Goal: Transaction & Acquisition: Purchase product/service

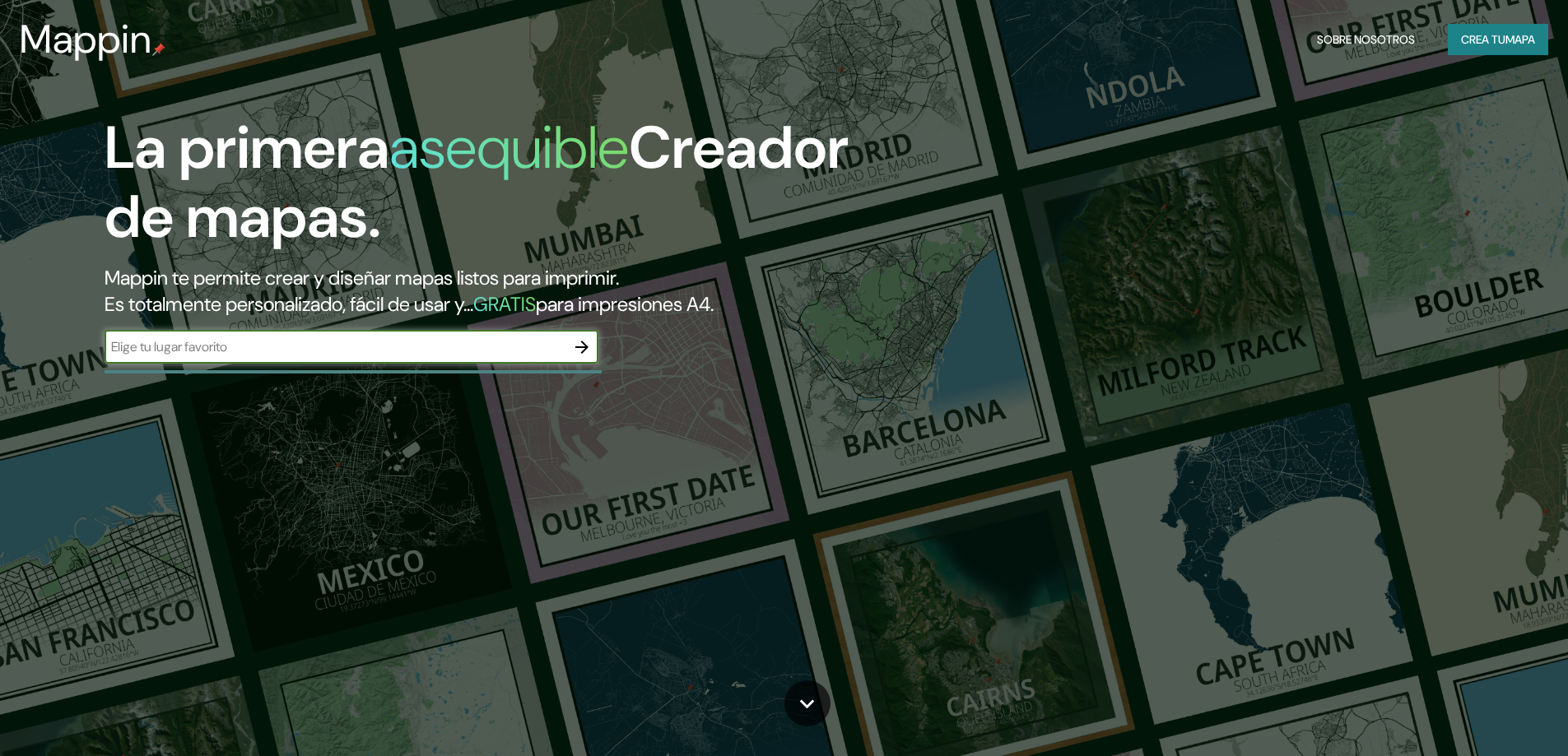
click at [363, 351] on input "text" at bounding box center [335, 347] width 461 height 19
click at [357, 347] on input "text" at bounding box center [335, 347] width 461 height 19
type input "PERÚ SAN [PERSON_NAME] DE LURIGANCHO"
click at [580, 346] on icon "button" at bounding box center [582, 347] width 14 height 14
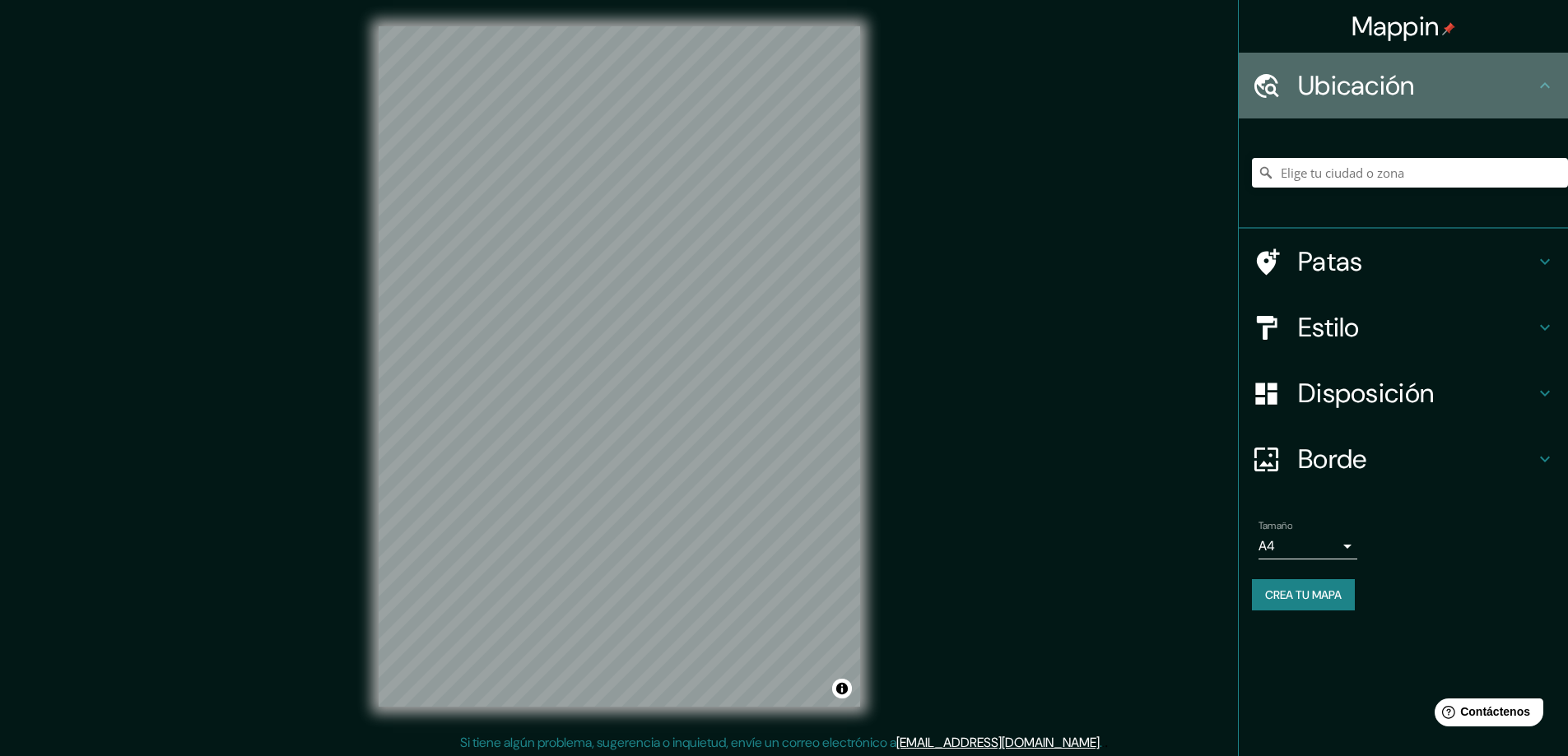
click at [1375, 90] on font "Ubicación" at bounding box center [1357, 85] width 117 height 35
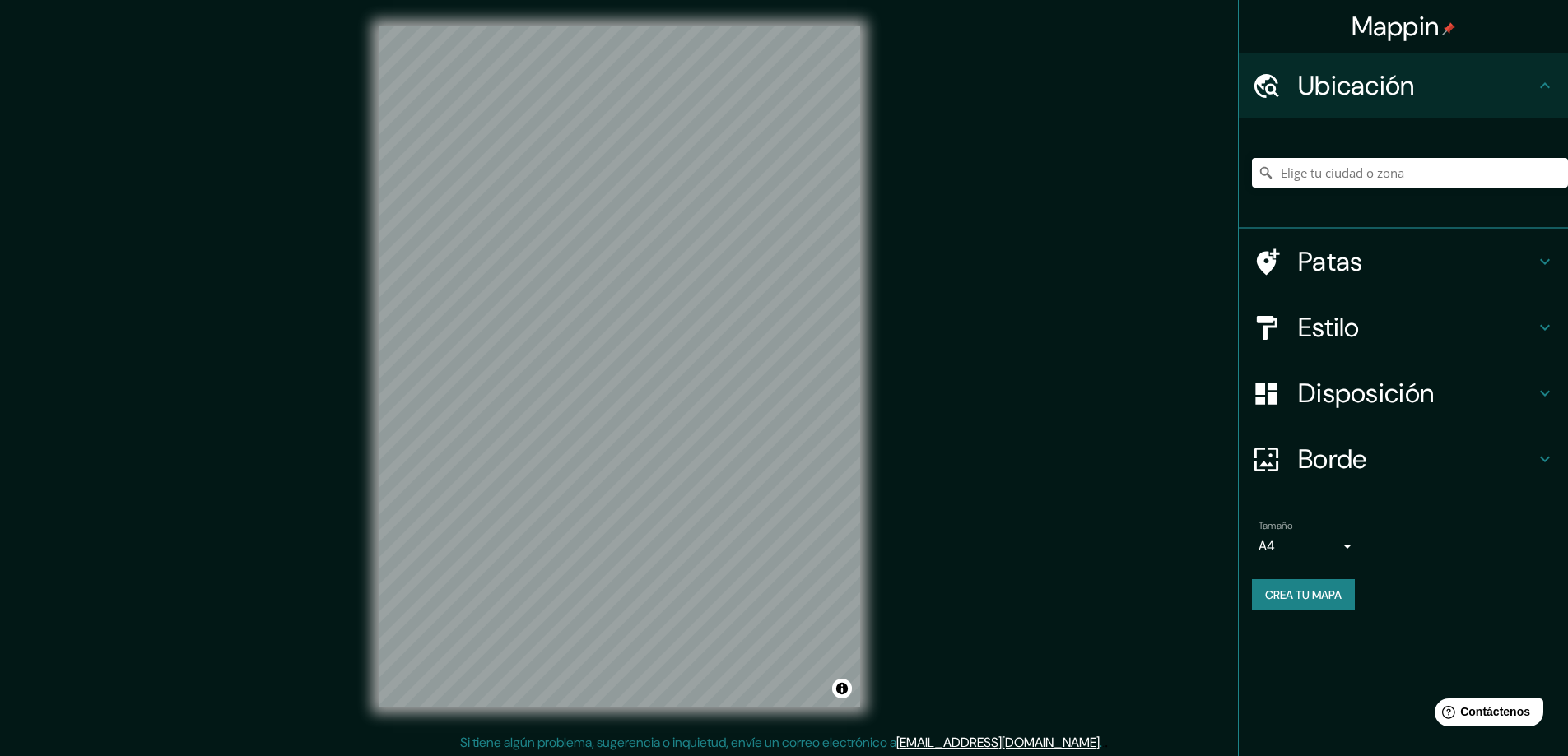
click at [1380, 88] on font "Ubicación" at bounding box center [1357, 85] width 117 height 35
click at [1446, 169] on input "Elige tu ciudad o zona" at bounding box center [1410, 173] width 316 height 30
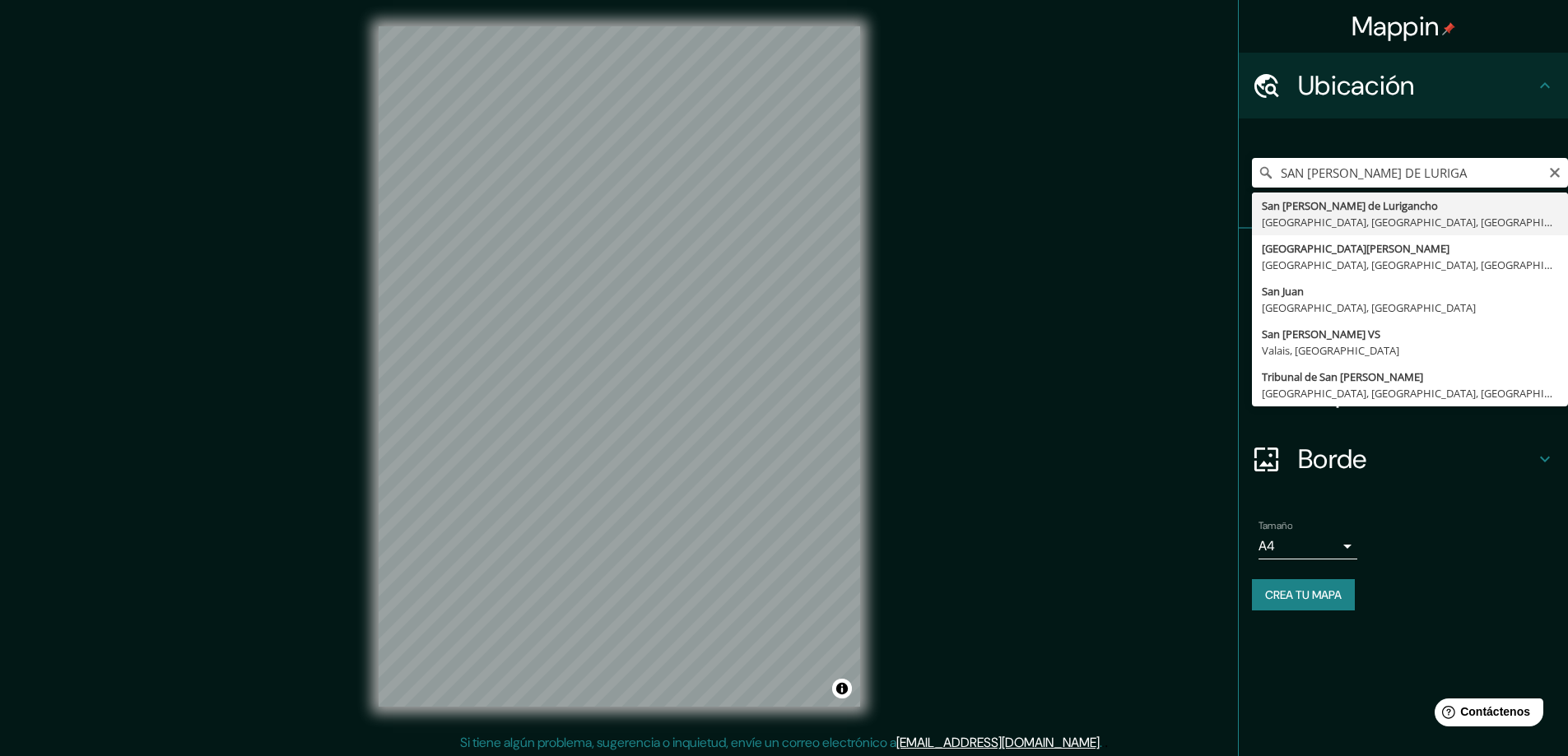
type input "San [PERSON_NAME] De Lurigancho, [GEOGRAPHIC_DATA], [GEOGRAPHIC_DATA], [GEOGRAP…"
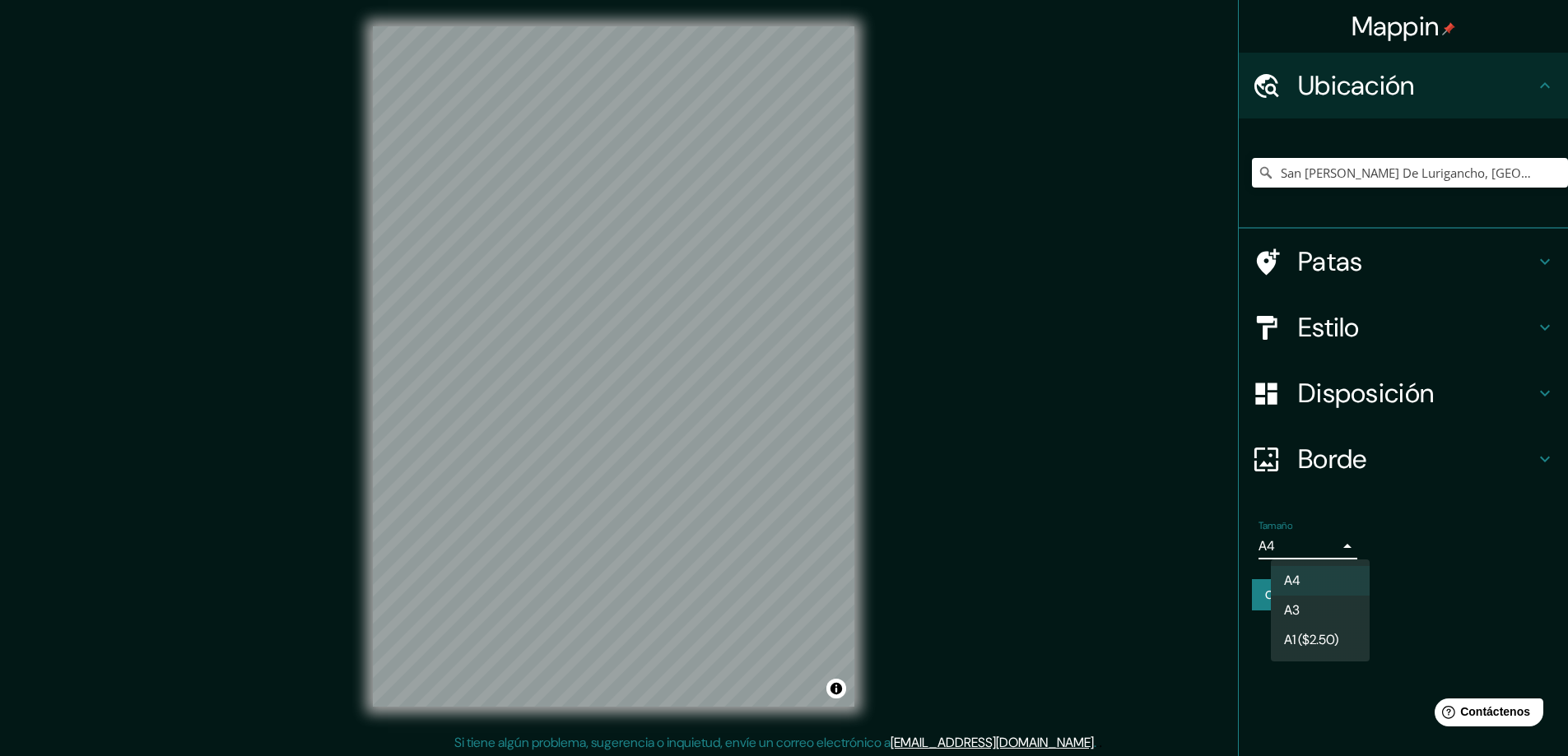
click at [1295, 548] on body "Mappin Ubicación [GEOGRAPHIC_DATA][PERSON_NAME], [GEOGRAPHIC_DATA], [GEOGRAPHIC…" at bounding box center [784, 378] width 1568 height 756
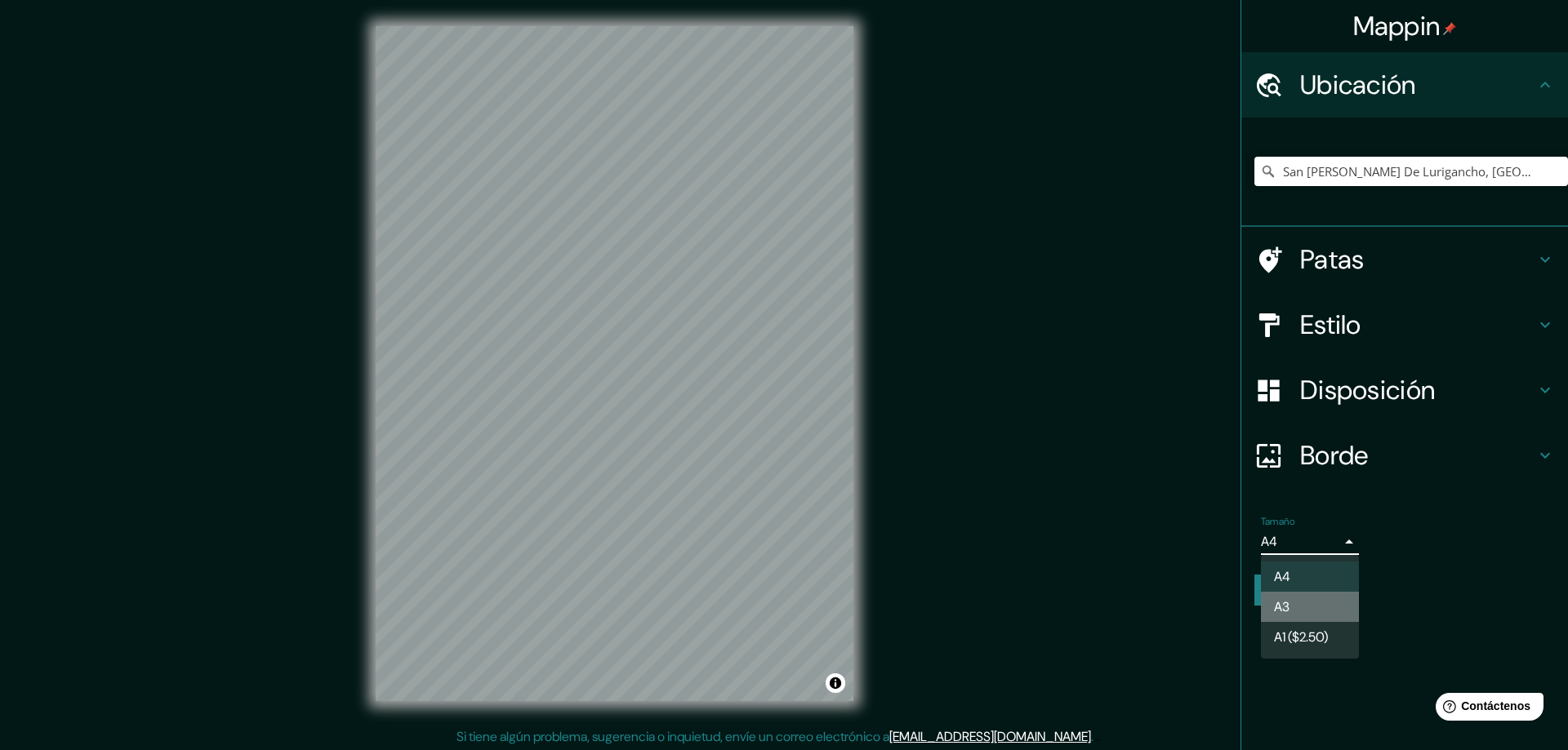
click at [1314, 610] on li "A3" at bounding box center [1310, 606] width 98 height 30
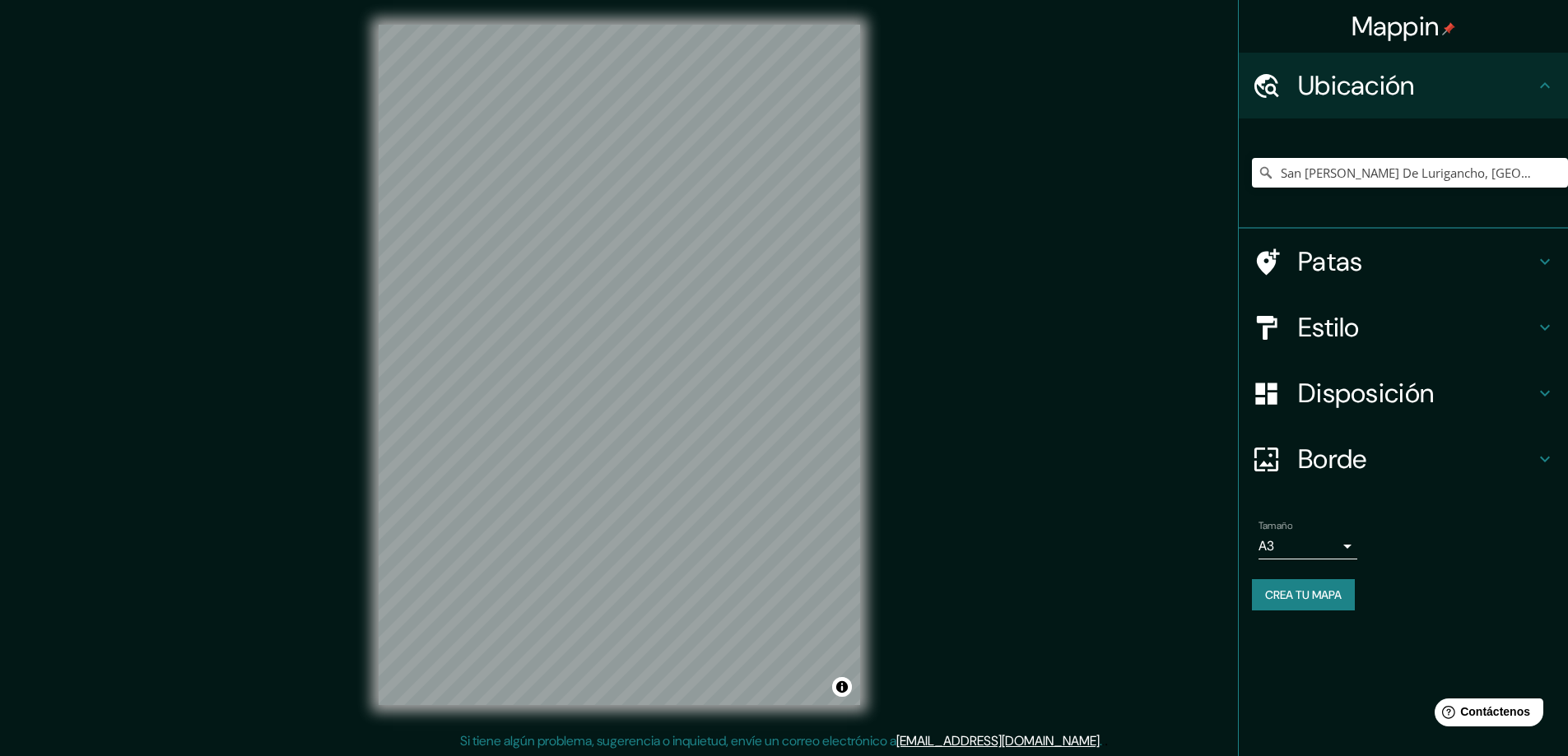
scroll to position [3, 0]
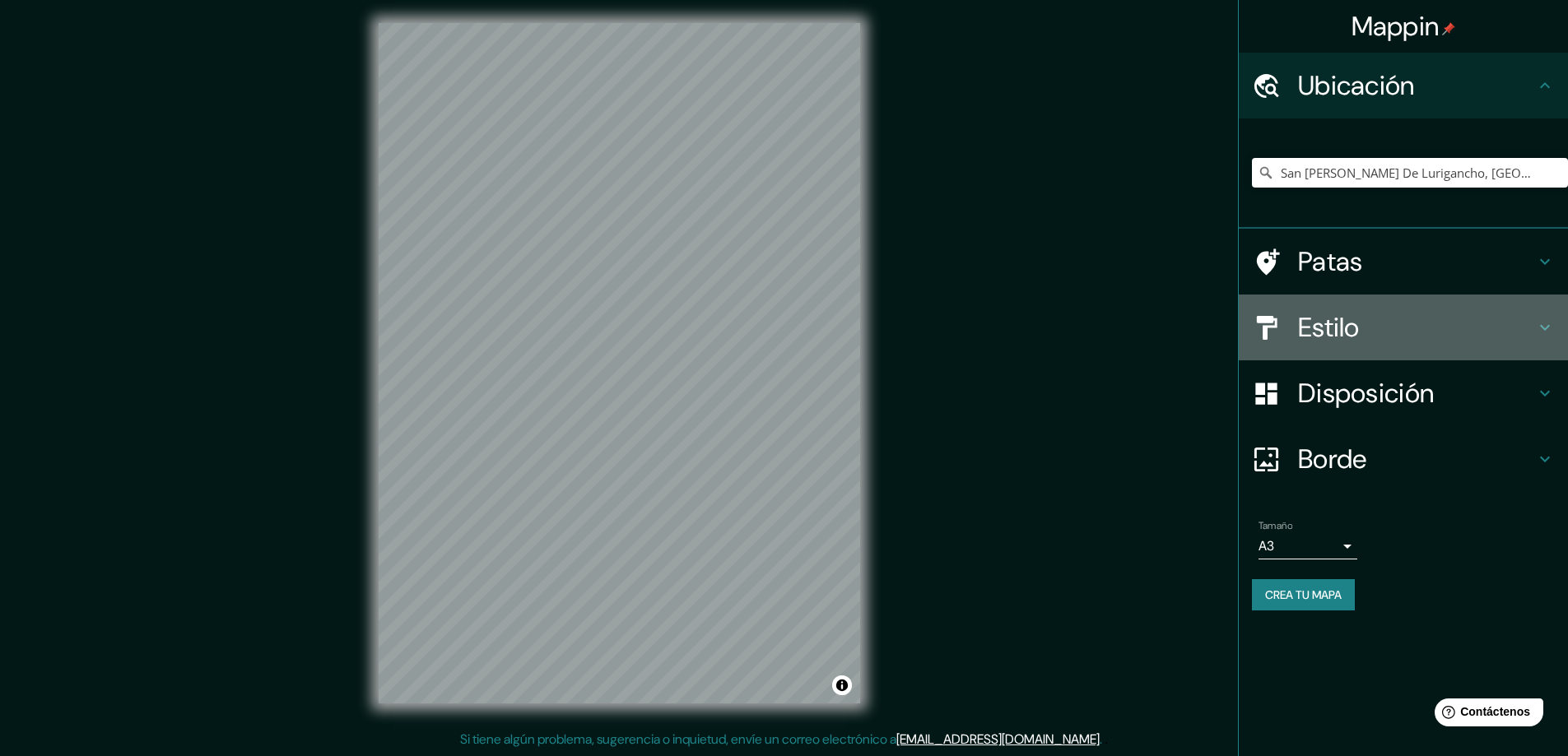
click at [1344, 320] on font "Estilo" at bounding box center [1329, 328] width 62 height 35
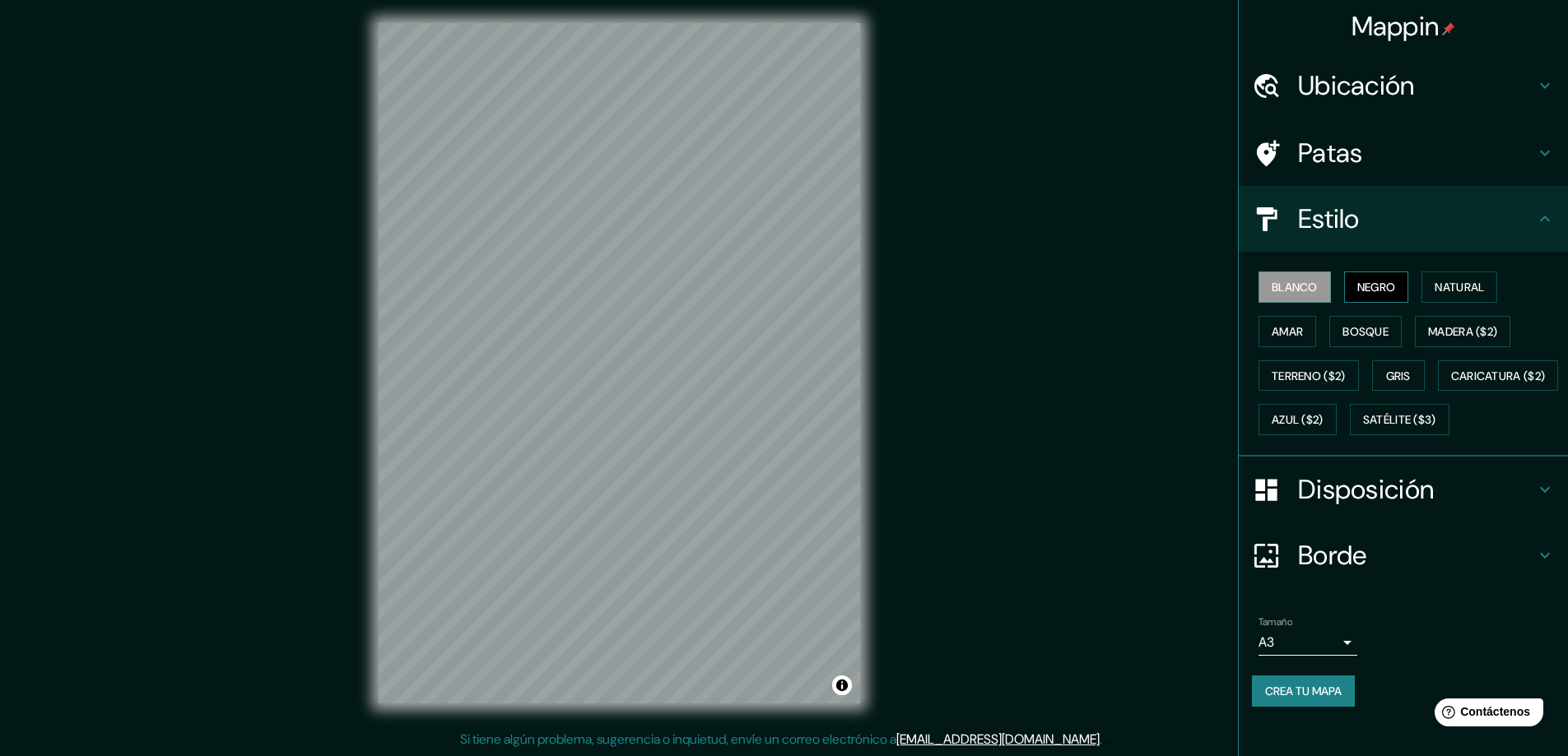
click at [1379, 286] on font "Negro" at bounding box center [1377, 287] width 39 height 15
click at [1360, 322] on font "Bosque" at bounding box center [1365, 331] width 47 height 21
click at [1428, 326] on font "Madera ($2)" at bounding box center [1462, 331] width 69 height 15
click at [1424, 290] on button "Natural" at bounding box center [1459, 287] width 76 height 31
click at [1367, 291] on font "Negro" at bounding box center [1377, 287] width 39 height 15
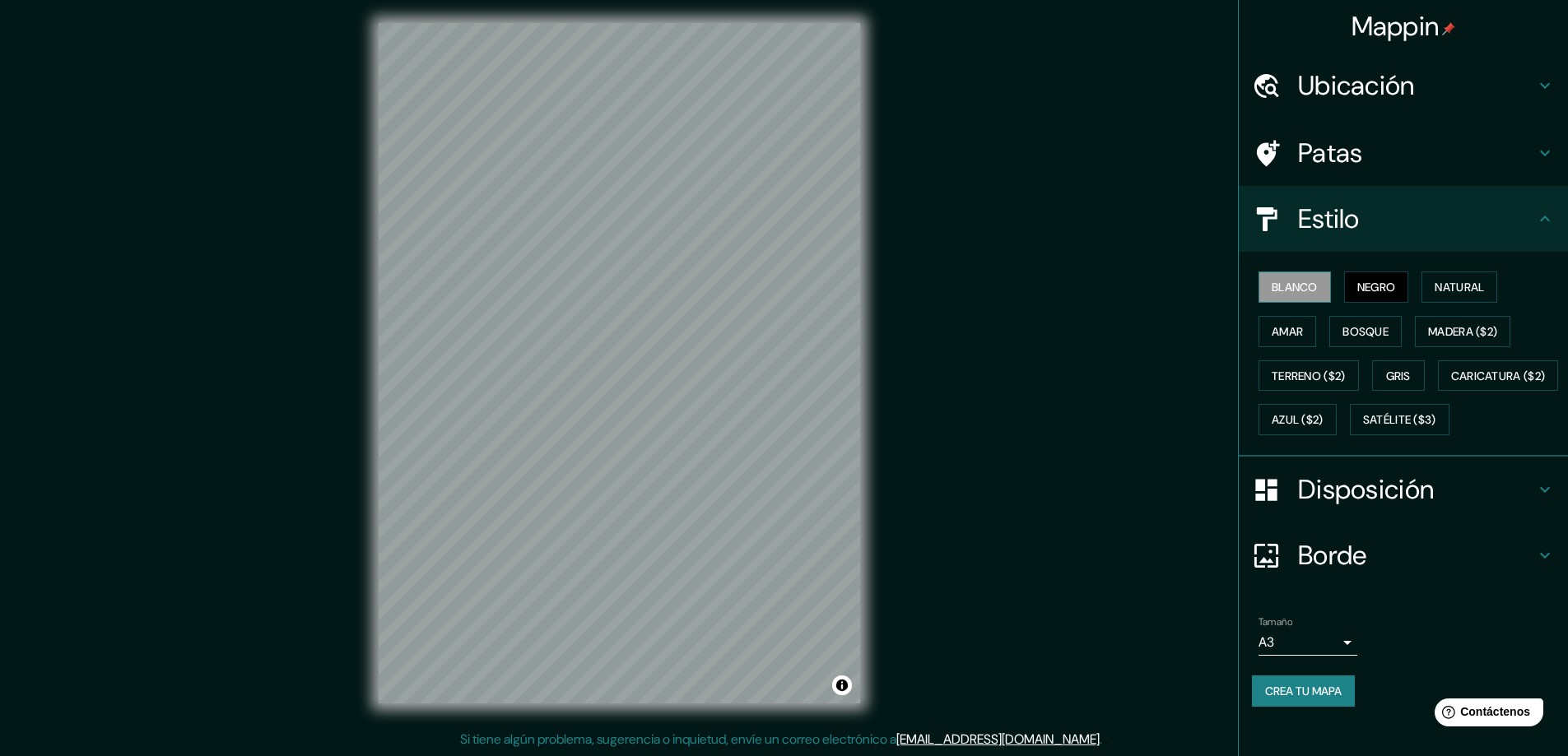
click at [1300, 286] on font "Blanco" at bounding box center [1295, 287] width 47 height 15
click at [1290, 321] on font "Amar" at bounding box center [1287, 331] width 31 height 21
click at [1303, 365] on font "Terreno ($2)" at bounding box center [1308, 376] width 74 height 21
click at [1386, 367] on font "Gris" at bounding box center [1397, 376] width 24 height 21
click at [1451, 384] on font "Caricatura ($2)" at bounding box center [1498, 375] width 95 height 15
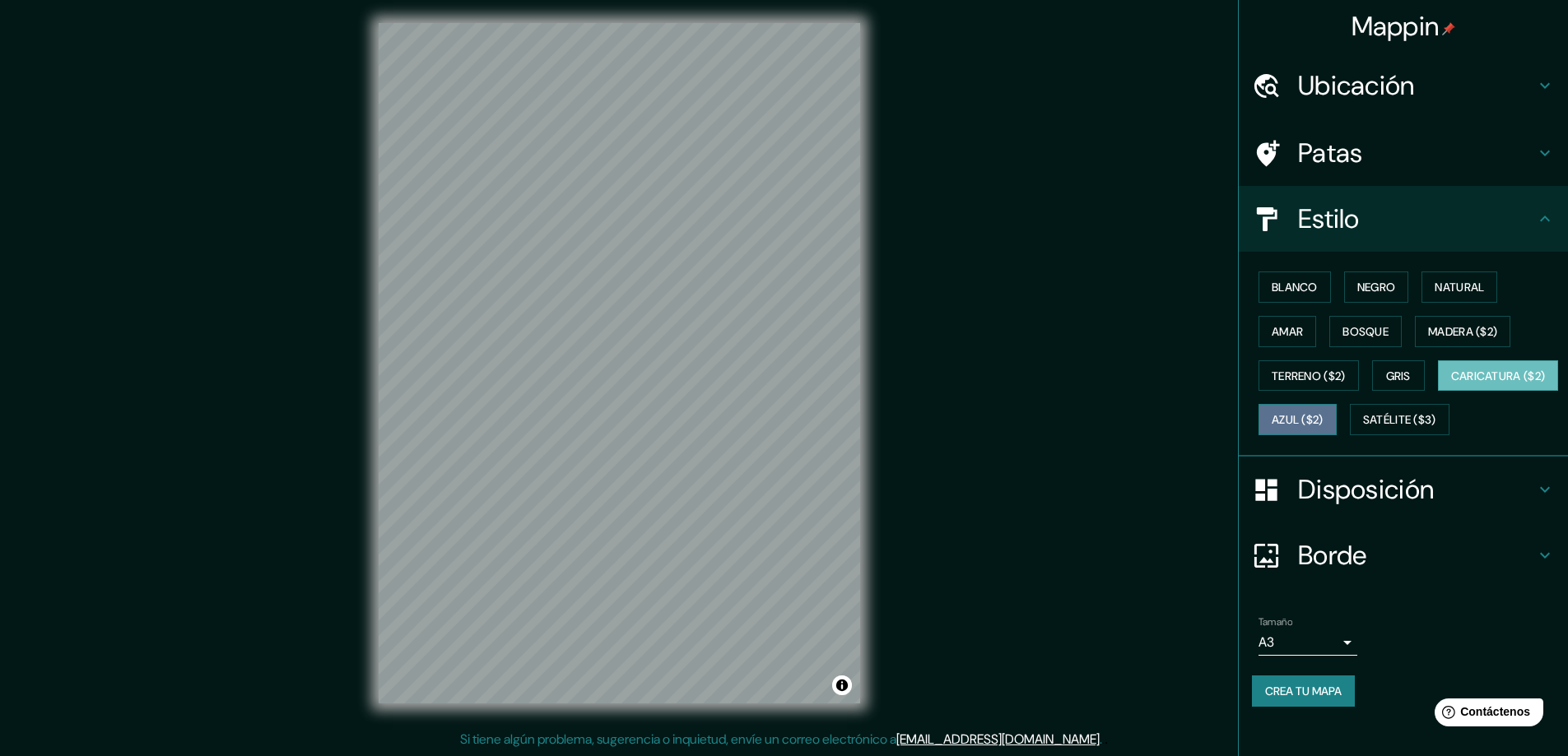
click at [1324, 417] on font "Azul ($2)" at bounding box center [1296, 420] width 51 height 15
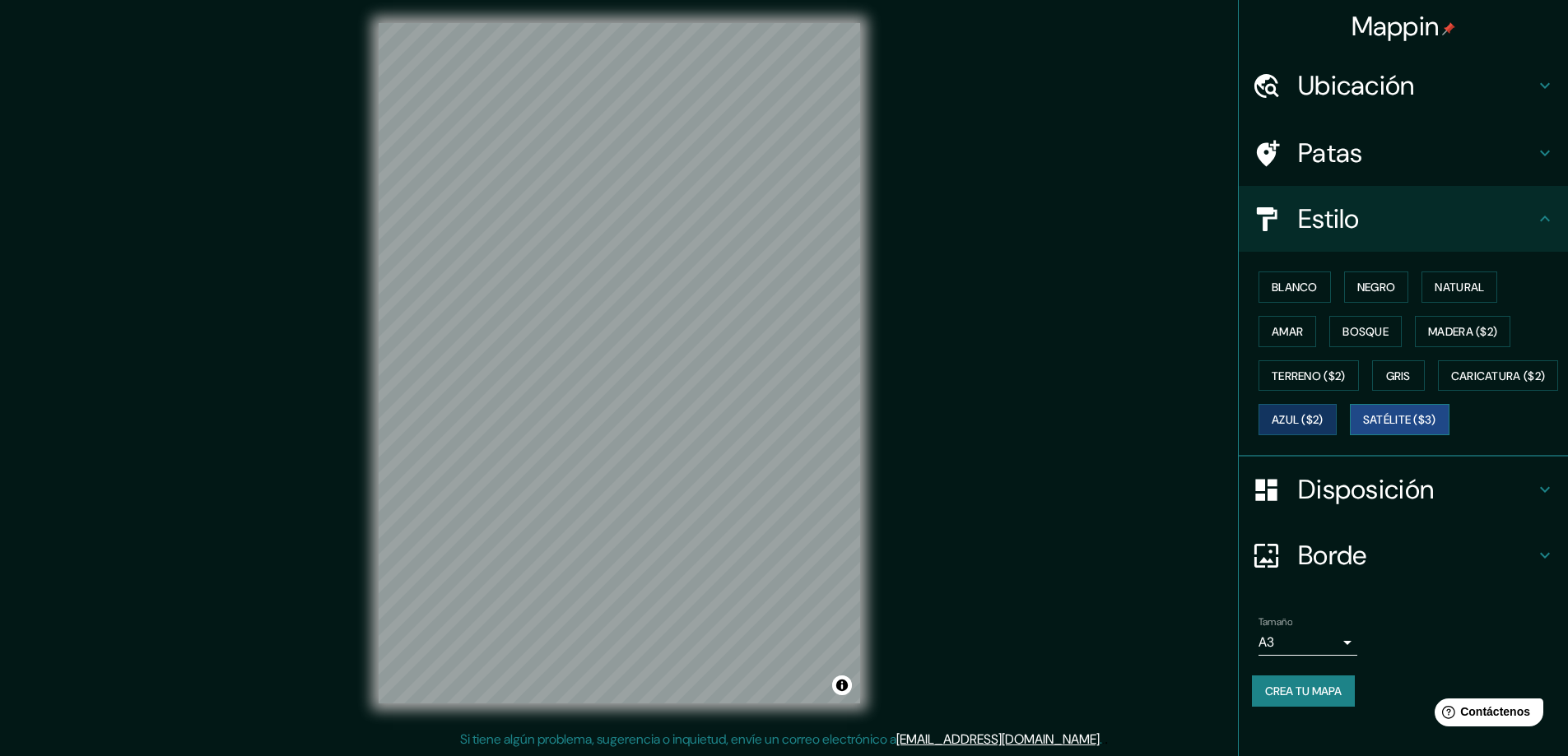
click at [1363, 427] on font "Satélite ($3)" at bounding box center [1400, 420] width 74 height 15
click at [1451, 384] on font "Caricatura ($2)" at bounding box center [1498, 375] width 95 height 15
click at [1324, 417] on font "Azul ($2)" at bounding box center [1296, 420] width 51 height 15
click at [1395, 377] on font "Gris" at bounding box center [1397, 375] width 24 height 15
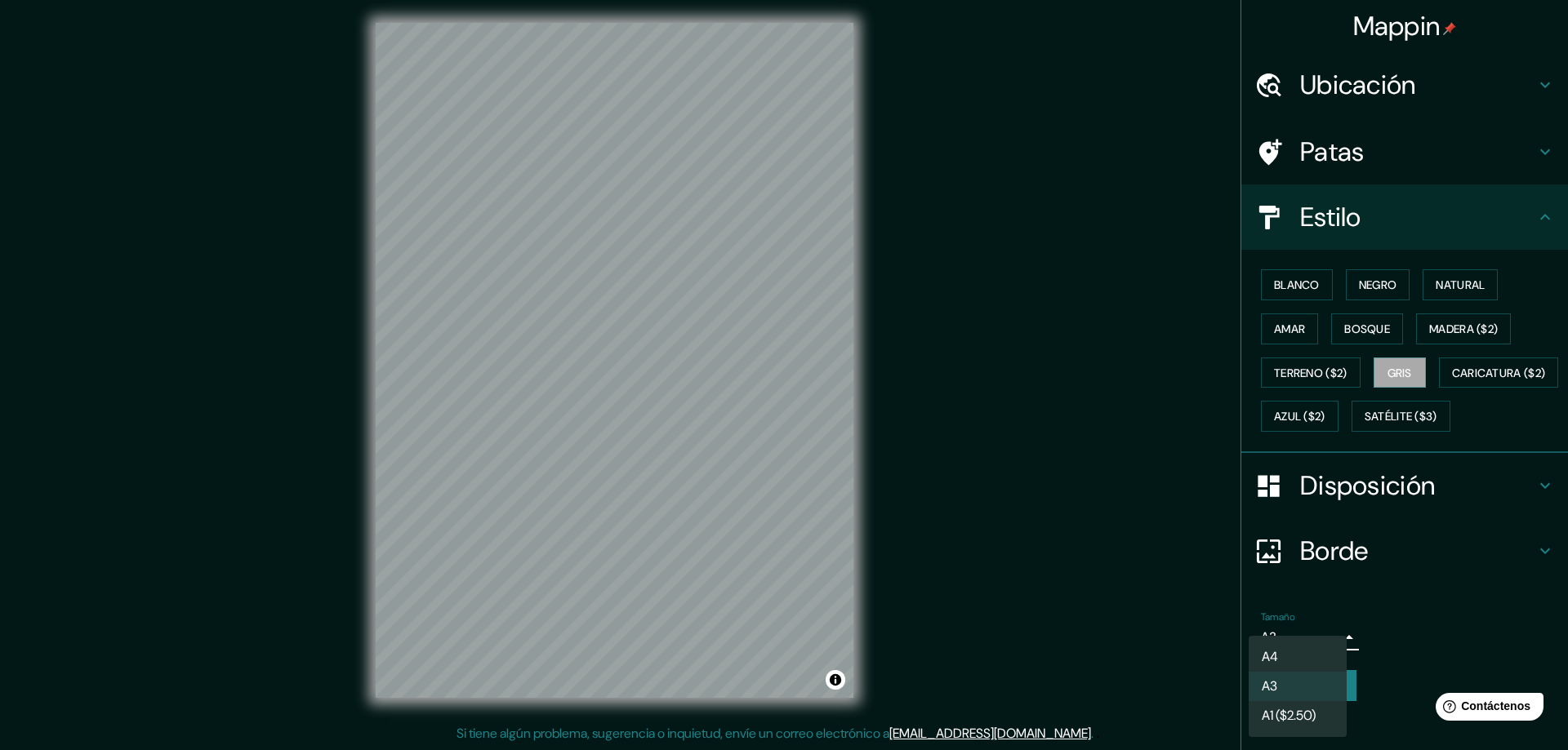
click at [1244, 682] on body "Mappin Ubicación [GEOGRAPHIC_DATA][PERSON_NAME], [GEOGRAPHIC_DATA], [GEOGRAPHIC…" at bounding box center [784, 372] width 1568 height 750
click at [1315, 710] on font "A1 ($2.50)" at bounding box center [1288, 718] width 54 height 17
click at [1309, 677] on body "Mappin Ubicación [GEOGRAPHIC_DATA][PERSON_NAME], [GEOGRAPHIC_DATA], [GEOGRAPHIC…" at bounding box center [784, 372] width 1568 height 750
click at [1304, 665] on li "A4" at bounding box center [1298, 657] width 98 height 30
type input "single"
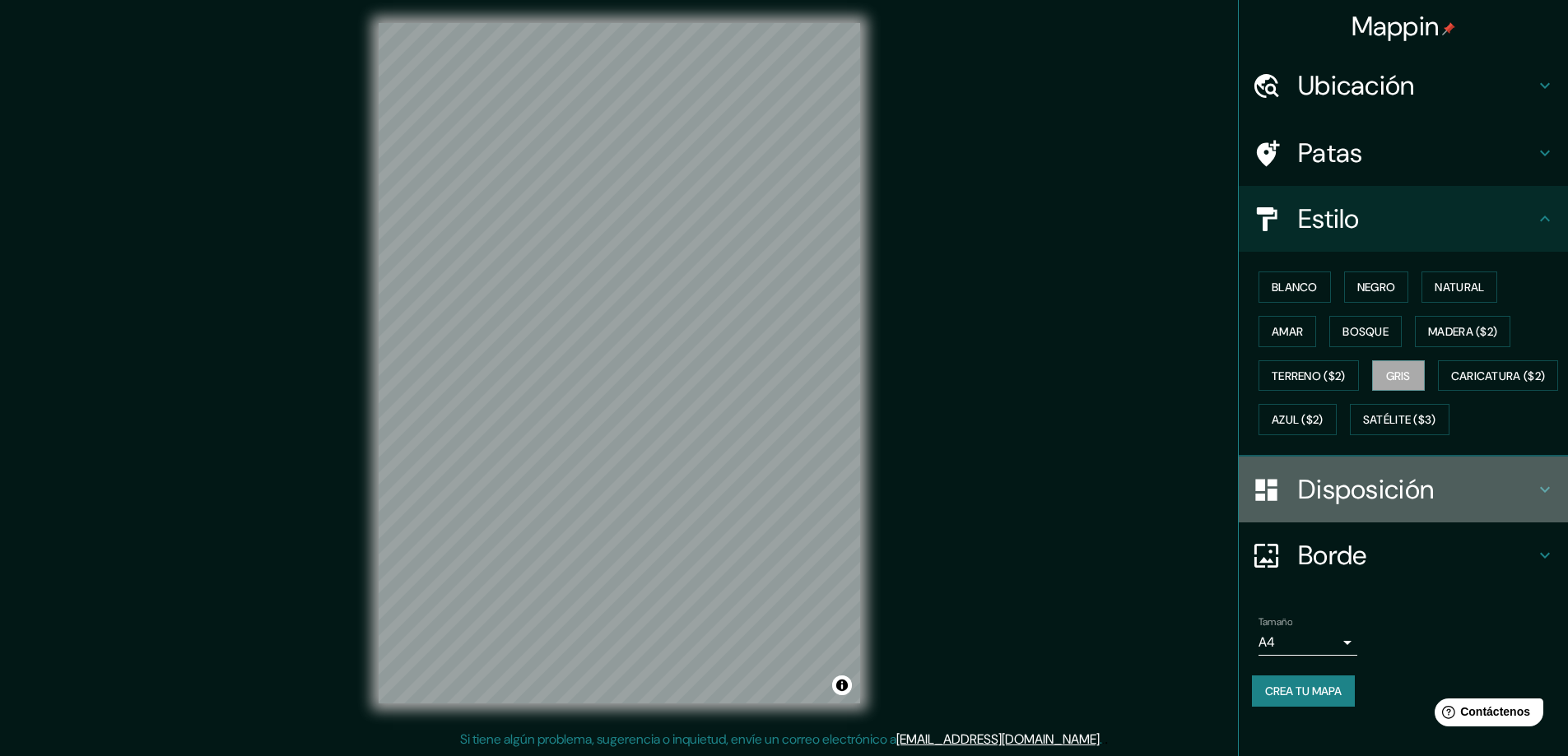
click at [1424, 507] on font "Disposición" at bounding box center [1366, 489] width 136 height 35
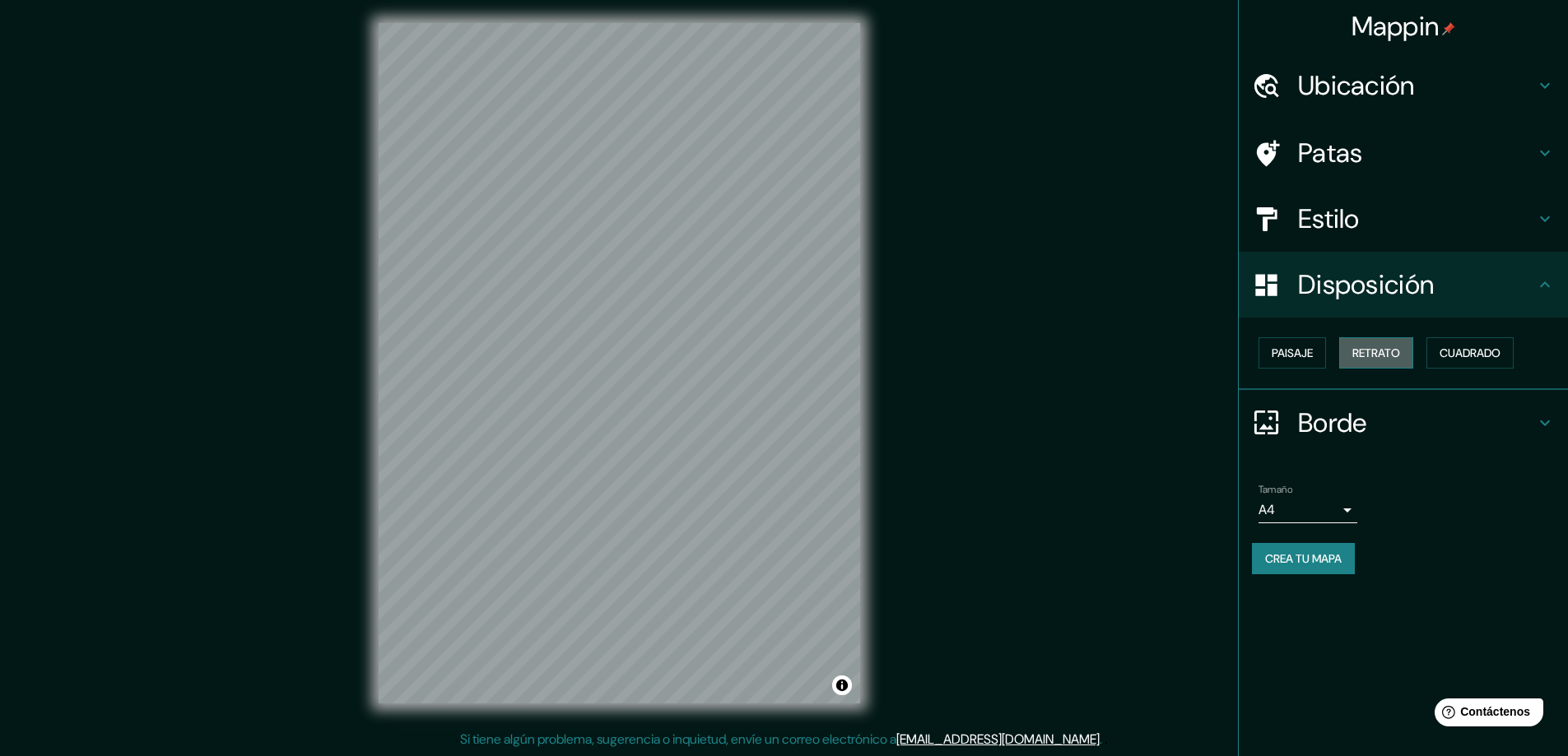
click at [1386, 349] on font "Retrato" at bounding box center [1376, 353] width 48 height 15
click at [1384, 346] on font "Retrato" at bounding box center [1376, 353] width 48 height 15
click at [1476, 344] on font "Cuadrado" at bounding box center [1470, 353] width 61 height 21
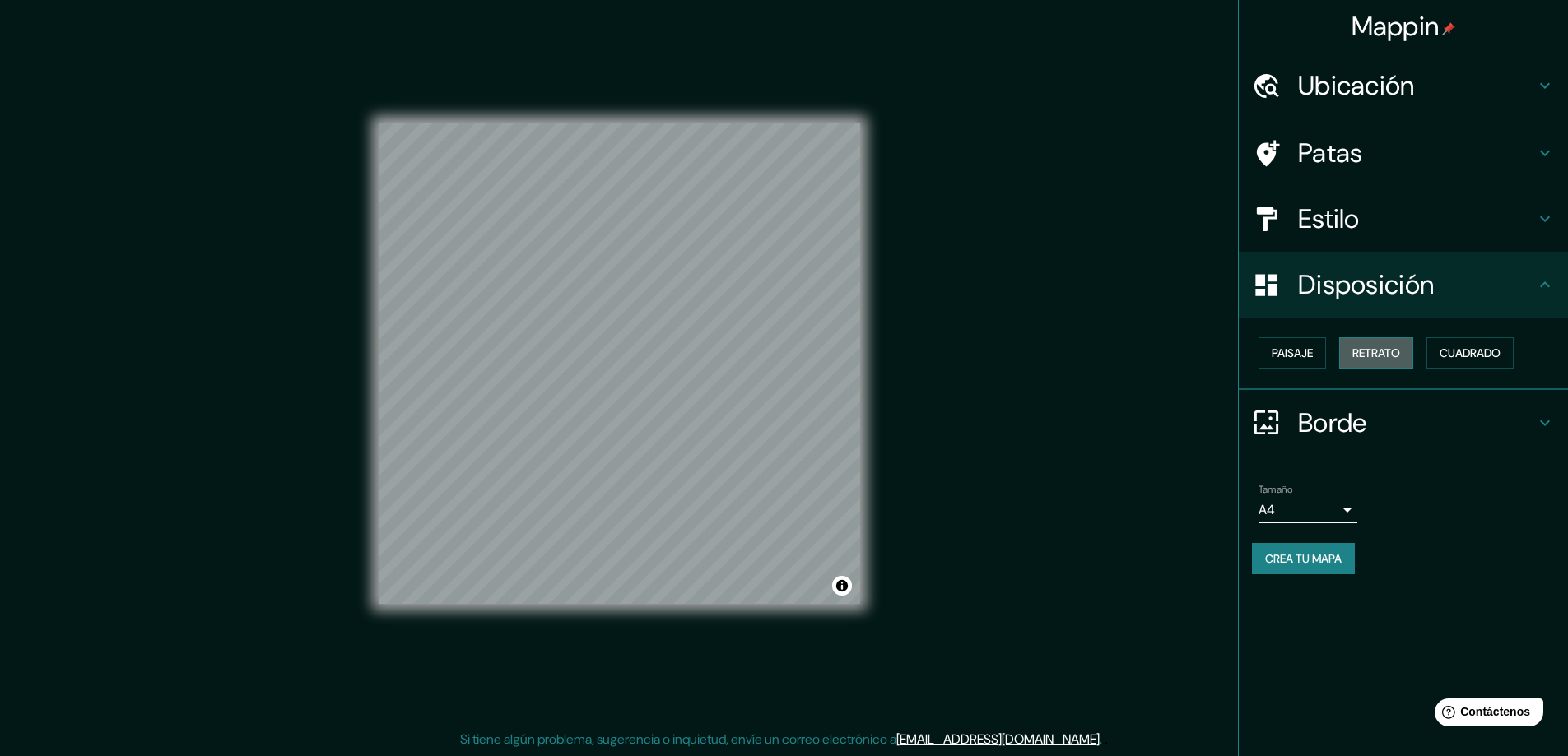
click at [1396, 346] on font "Retrato" at bounding box center [1376, 353] width 48 height 15
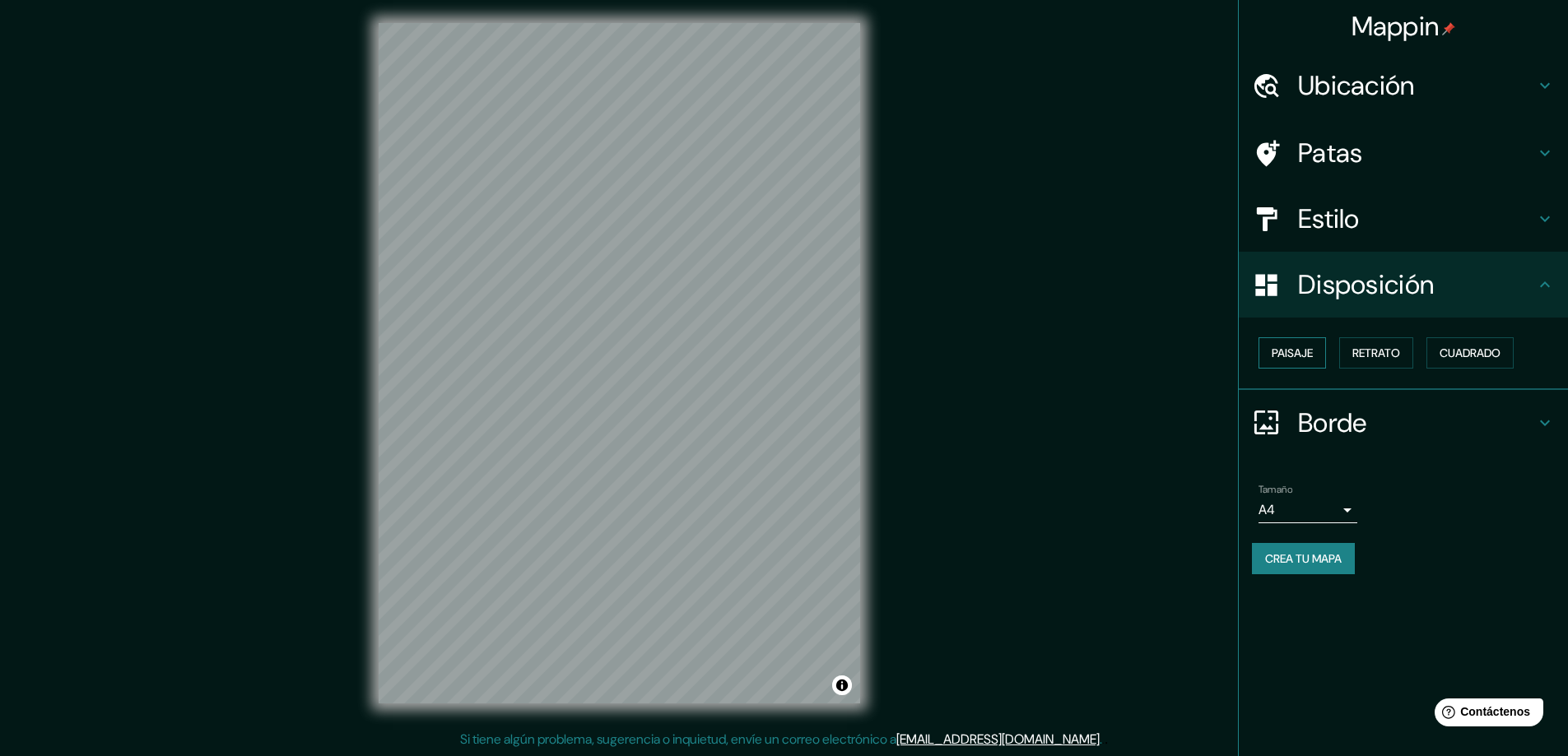
click at [1307, 349] on font "Paisaje" at bounding box center [1292, 353] width 41 height 15
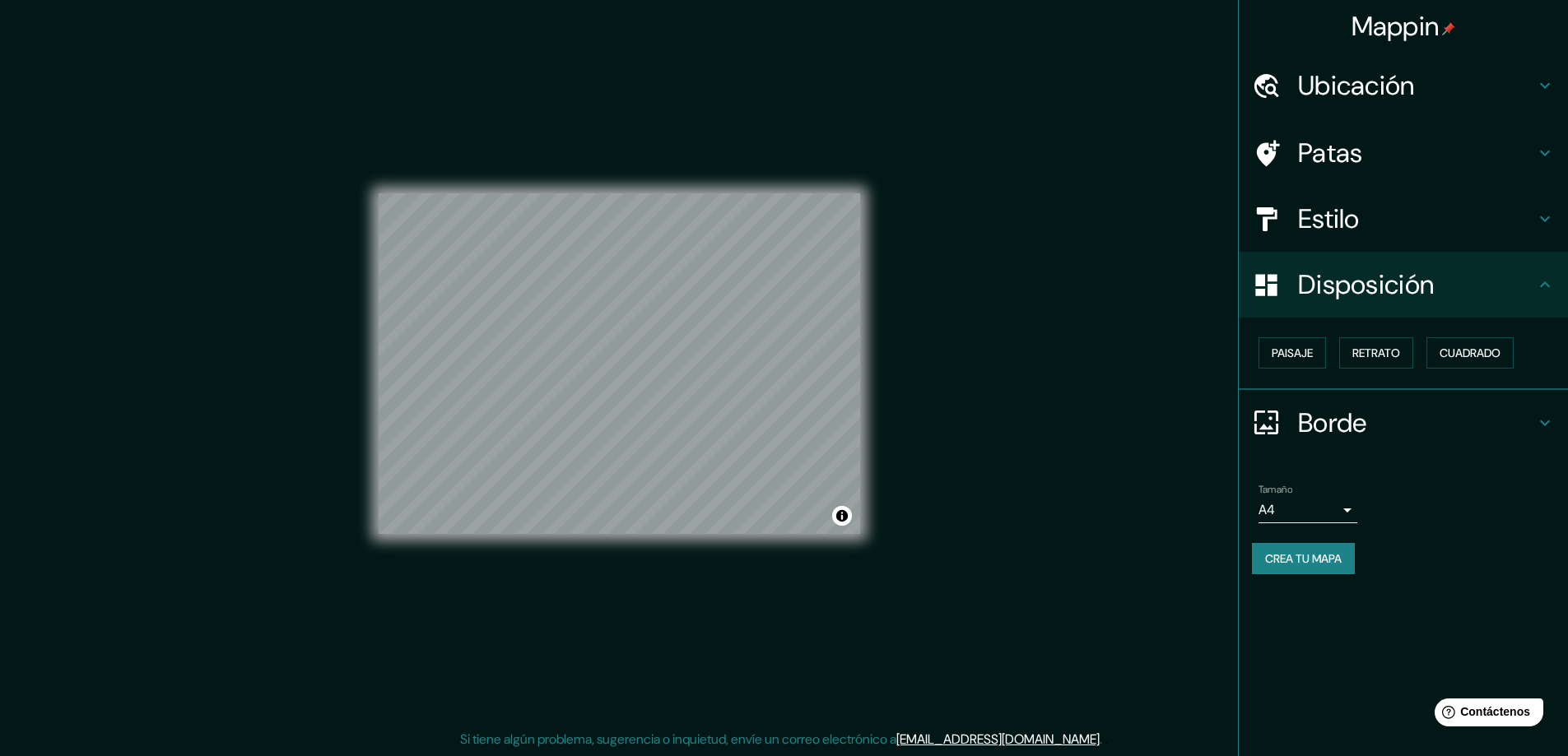
click at [1401, 205] on h4 "Estilo" at bounding box center [1417, 219] width 237 height 33
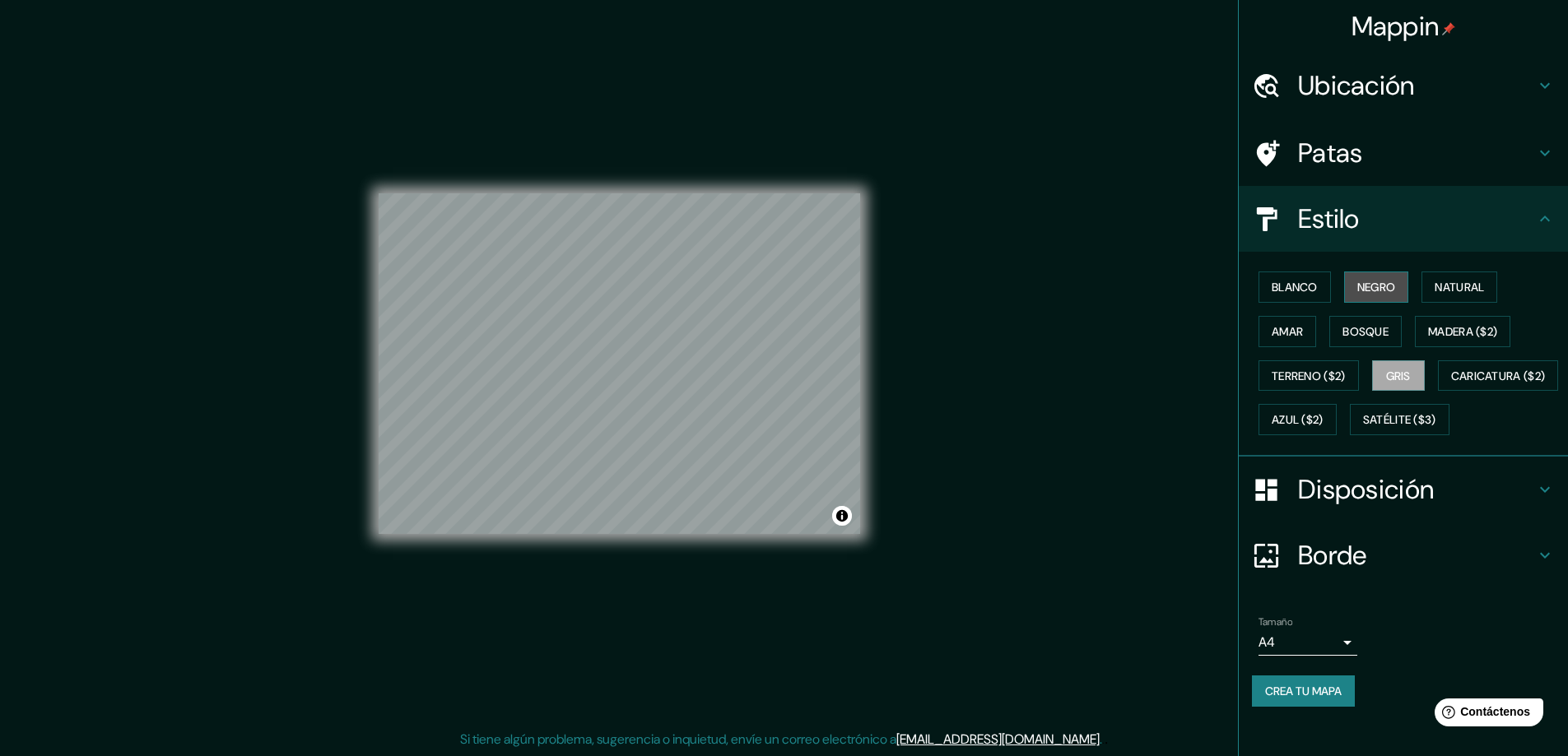
click at [1375, 282] on font "Negro" at bounding box center [1377, 287] width 39 height 15
click at [700, 384] on div at bounding box center [698, 384] width 14 height 14
click at [1271, 289] on font "Blanco" at bounding box center [1295, 287] width 47 height 15
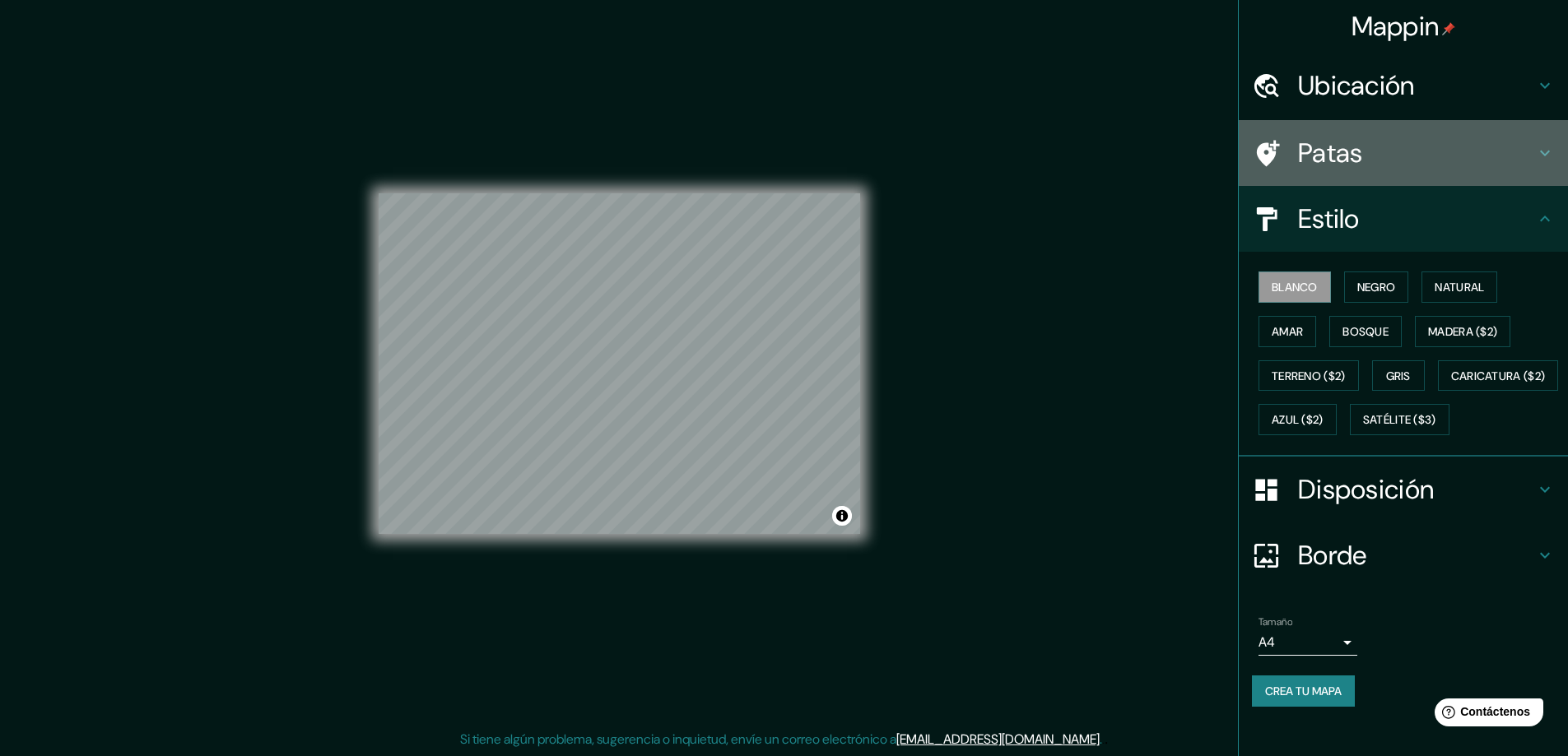
click at [1330, 156] on font "Patas" at bounding box center [1330, 153] width 65 height 35
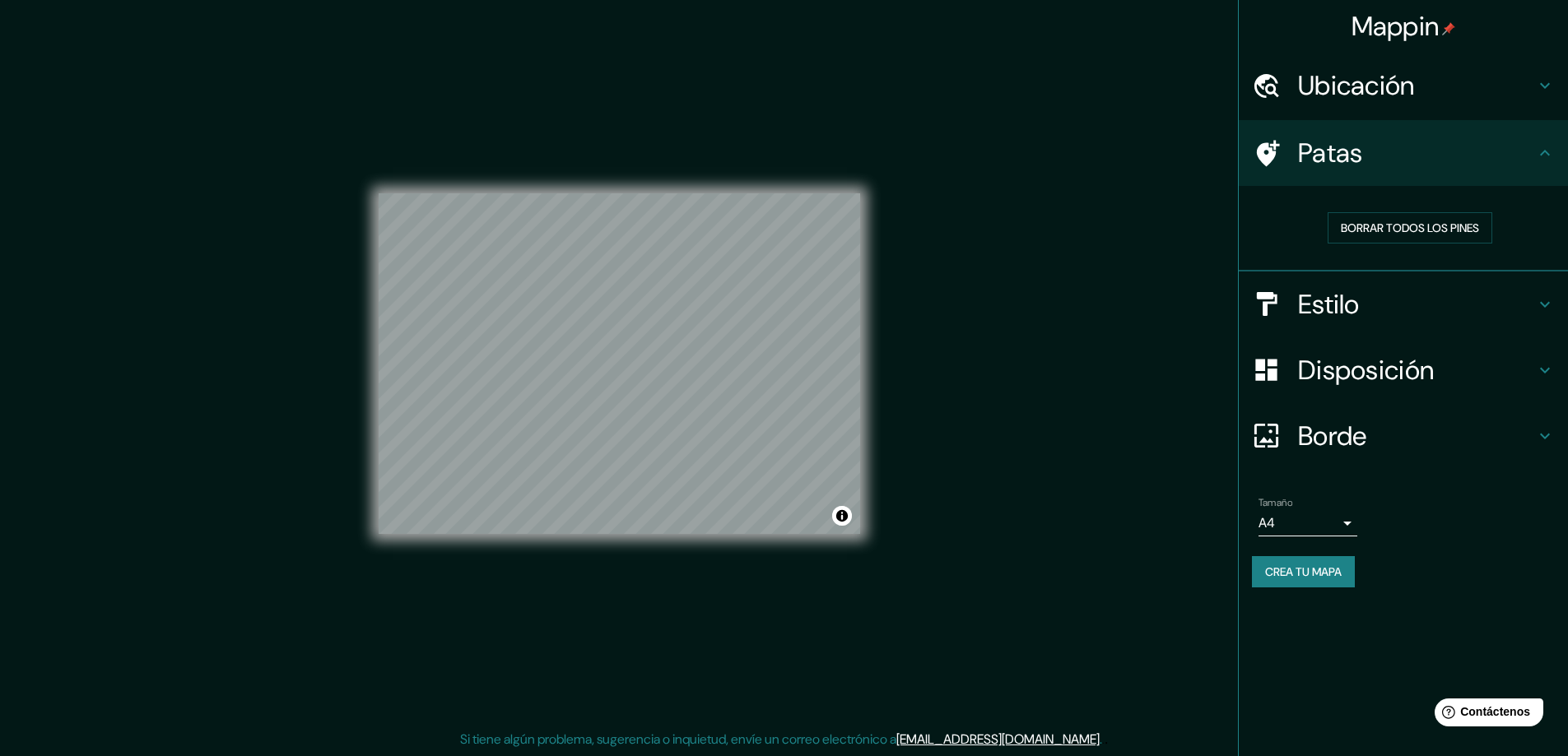
drag, startPoint x: 1453, startPoint y: 196, endPoint x: 1464, endPoint y: 211, distance: 18.6
click at [1455, 199] on div "Borrar todos los pines" at bounding box center [1403, 229] width 330 height 85
click at [1464, 211] on div "Borrar todos los pines" at bounding box center [1410, 227] width 316 height 57
click at [1472, 236] on font "Borrar todos los pines" at bounding box center [1410, 228] width 139 height 21
click at [1403, 89] on font "Ubicación" at bounding box center [1357, 85] width 117 height 35
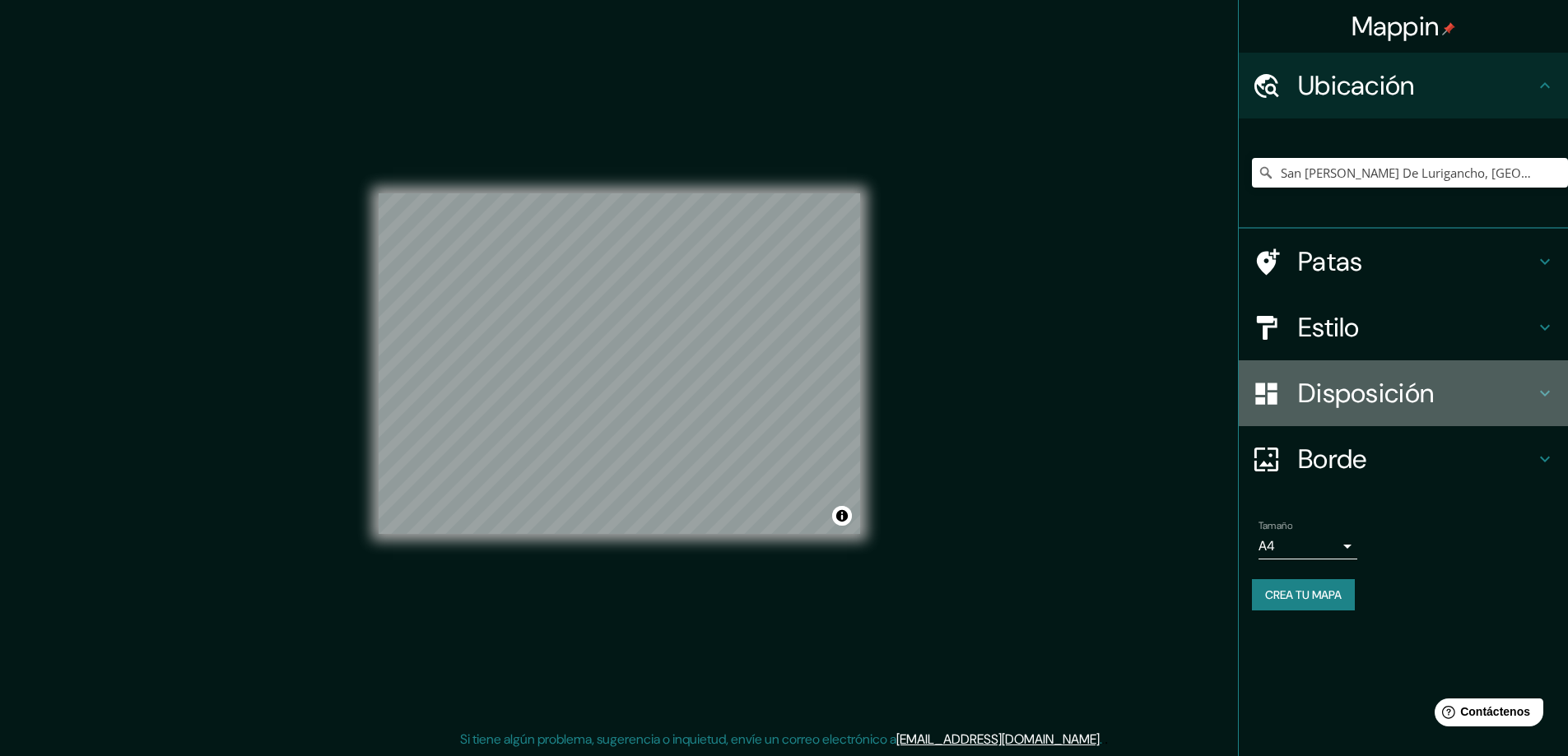
click at [1399, 400] on font "Disposición" at bounding box center [1366, 394] width 136 height 35
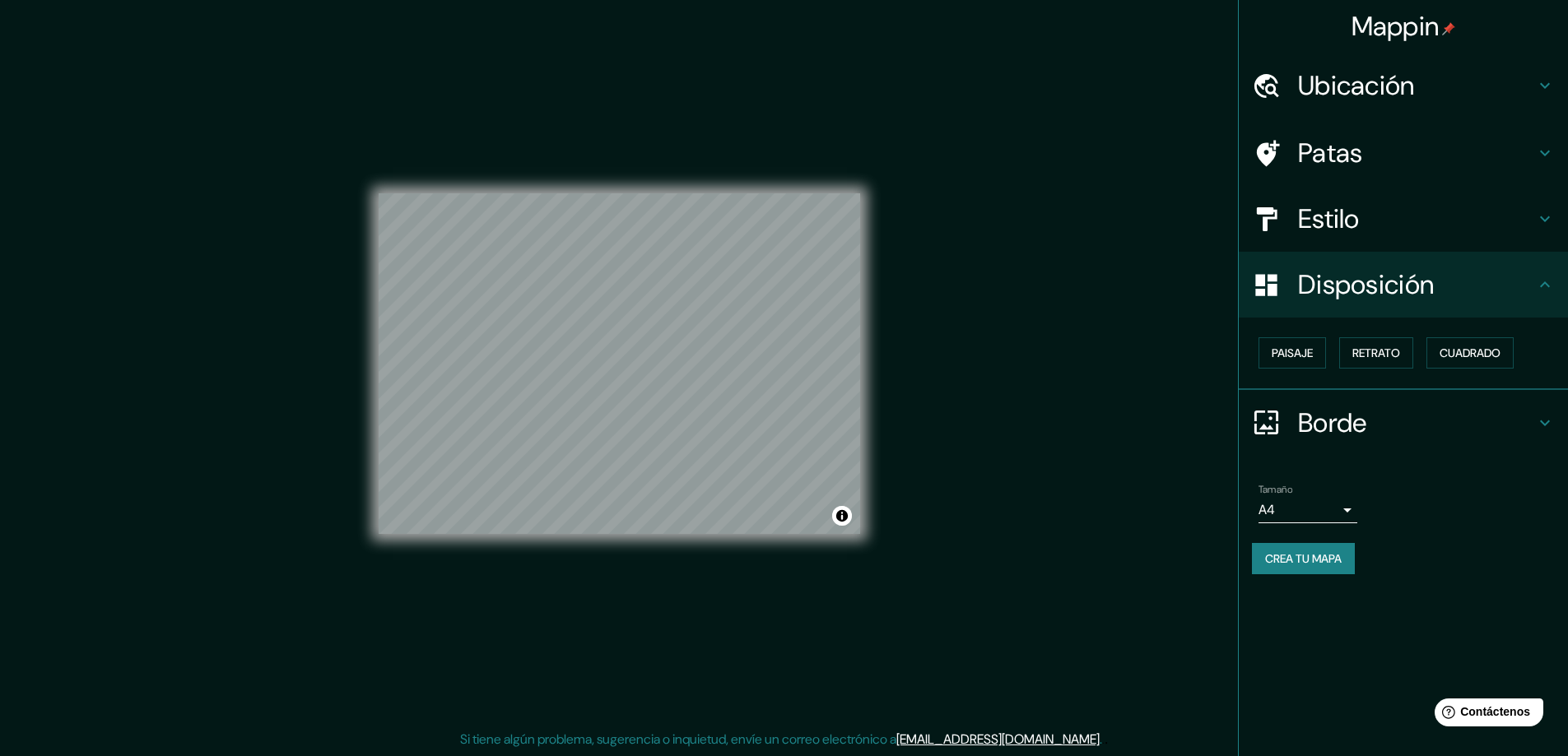
click at [1399, 229] on h4 "Estilo" at bounding box center [1417, 219] width 237 height 33
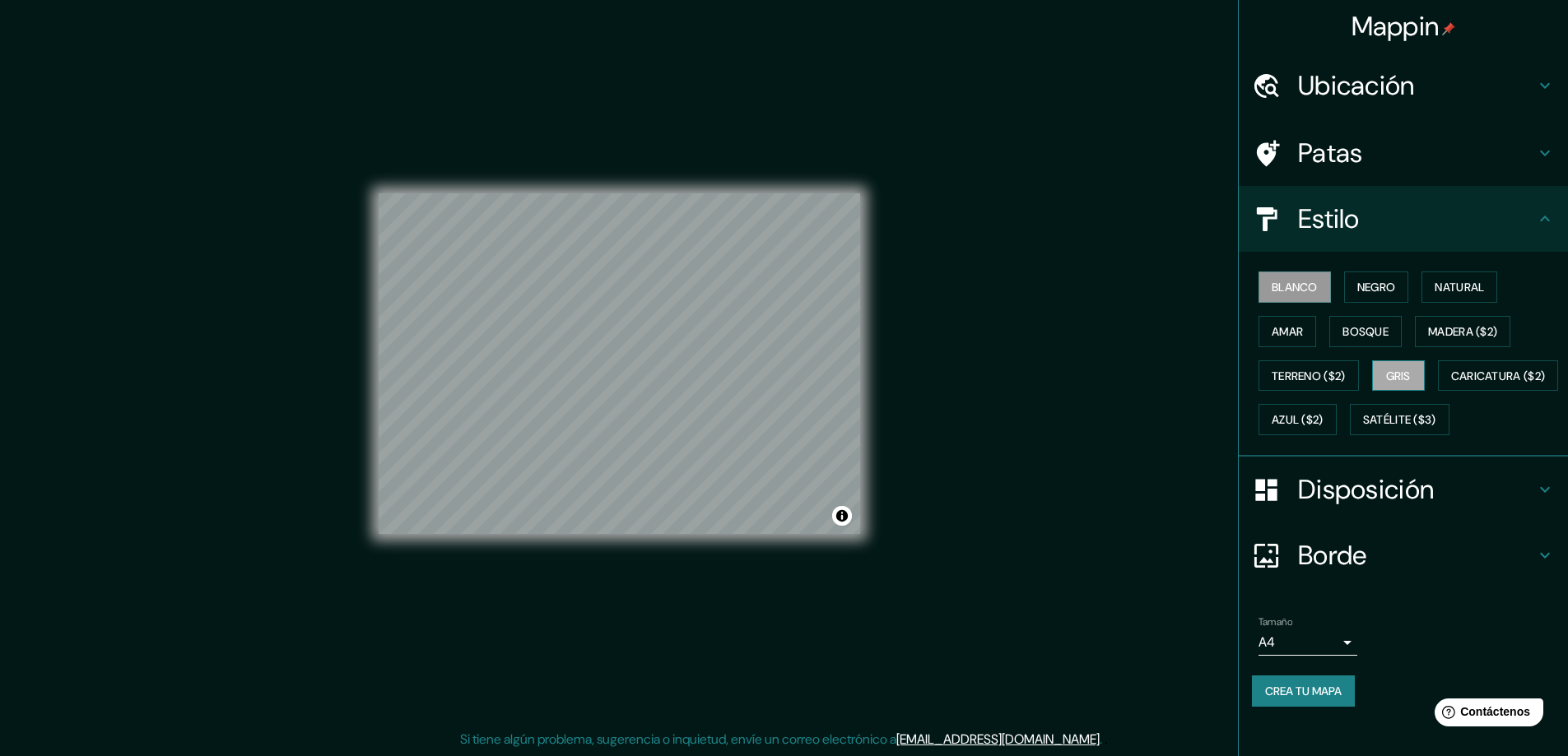
click at [1386, 373] on font "Gris" at bounding box center [1397, 375] width 24 height 15
click at [1296, 291] on font "Blanco" at bounding box center [1295, 287] width 47 height 15
